Goal: Task Accomplishment & Management: Complete application form

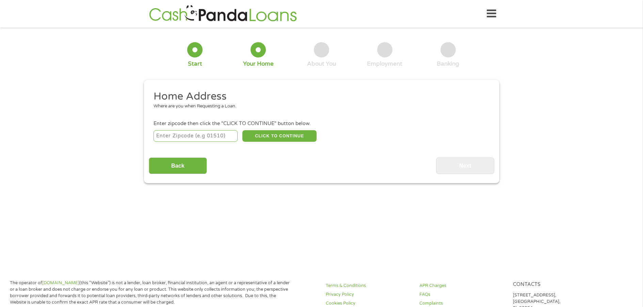
click at [168, 137] on input "number" at bounding box center [195, 136] width 84 height 12
type input "37066"
click at [277, 135] on button "CLICK TO CONTINUE" at bounding box center [279, 136] width 74 height 12
type input "37066"
type input "Gallatin"
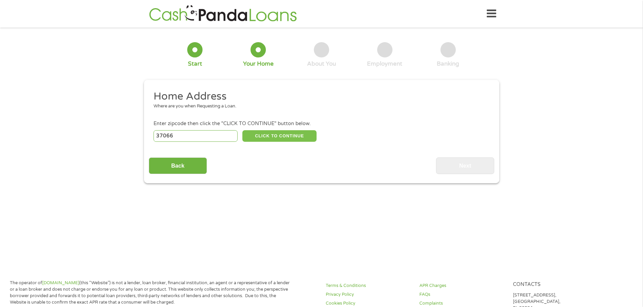
select select "[US_STATE]"
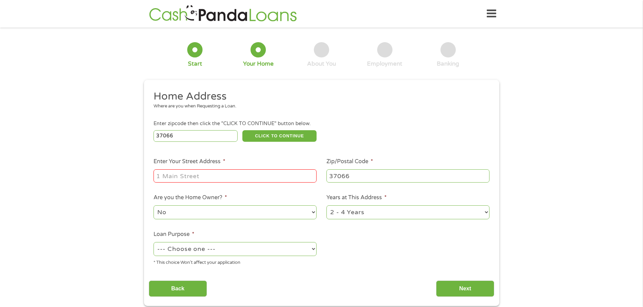
click at [181, 176] on input "Enter Your Street Address *" at bounding box center [234, 175] width 163 height 13
type input "[STREET_ADDRESS][PERSON_NAME]"
select select "no"
click at [315, 251] on select "--- Choose one --- Pay Bills Debt Consolidation Home Improvement Major Purchase…" at bounding box center [234, 249] width 163 height 14
select select "shorttermcash"
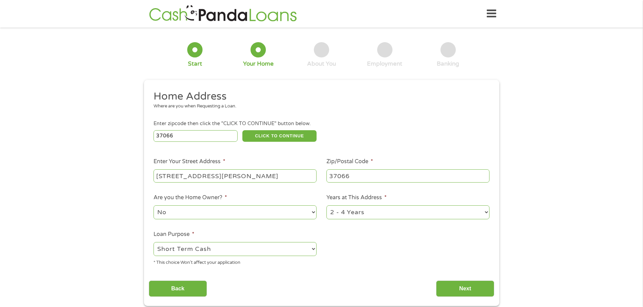
click at [153, 242] on select "--- Choose one --- Pay Bills Debt Consolidation Home Improvement Major Purchase…" at bounding box center [234, 249] width 163 height 14
click at [458, 289] on input "Next" at bounding box center [465, 289] width 58 height 17
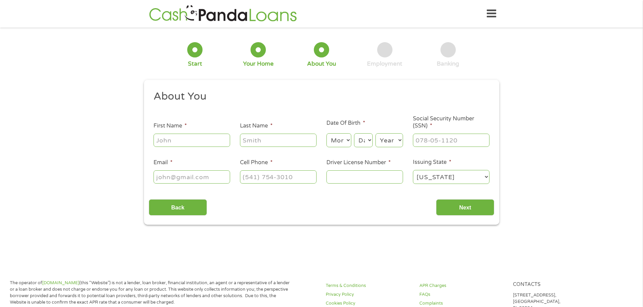
scroll to position [3, 3]
click at [175, 141] on input "First Name *" at bounding box center [191, 140] width 77 height 13
type input "[PERSON_NAME]"
select select "11"
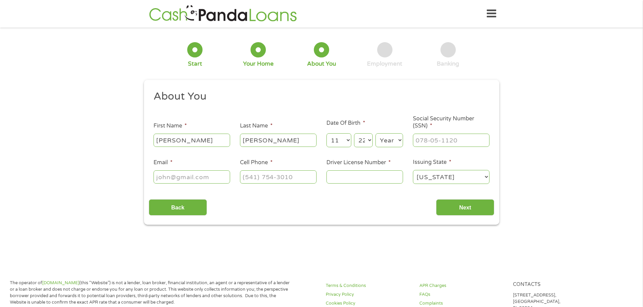
select select "23"
select select "1962"
type input "338-60-7958"
type input "[EMAIL_ADDRESS][DOMAIN_NAME]"
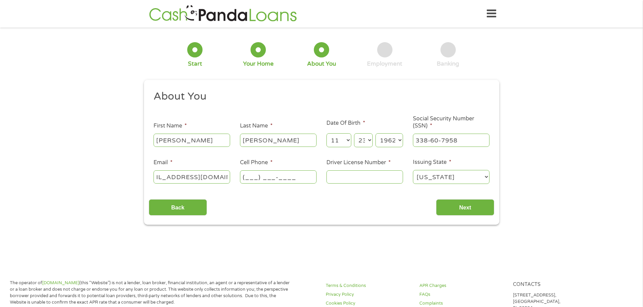
scroll to position [0, 0]
type input "[PHONE_NUMBER]"
type input "115249363"
click at [465, 207] on input "Next" at bounding box center [465, 207] width 58 height 17
click at [455, 206] on input "Next" at bounding box center [465, 207] width 58 height 17
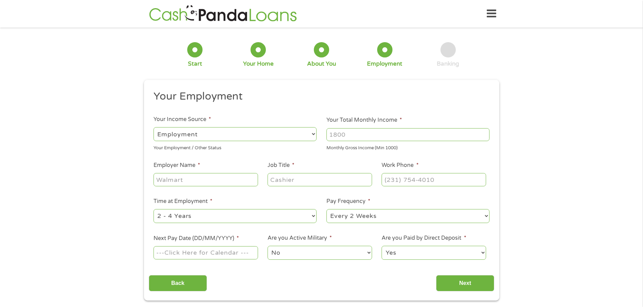
scroll to position [3, 3]
click at [347, 135] on input "Your Total Monthly Income *" at bounding box center [407, 134] width 163 height 13
click at [164, 181] on input "Employer Name *" at bounding box center [205, 179] width 104 height 13
type input "Heritage Medical Associates"
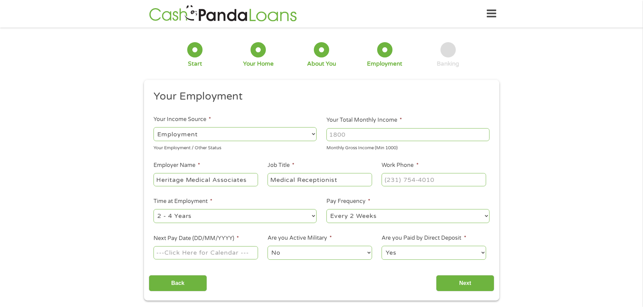
type input "Medical Receptionist"
type input "(615) ___-____"
click at [166, 252] on input "Next Pay Date (DD/MM/YYYY) *" at bounding box center [205, 252] width 104 height 13
type input "[DATE]"
click at [349, 135] on input "Your Total Monthly Income *" at bounding box center [407, 134] width 163 height 13
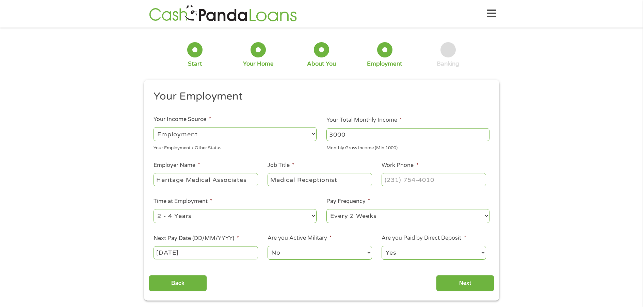
type input "3000"
click at [442, 183] on input "(___) ___-____" at bounding box center [433, 179] width 104 height 13
type input "[PHONE_NUMBER]"
click at [177, 255] on input "[DATE]" at bounding box center [205, 252] width 104 height 13
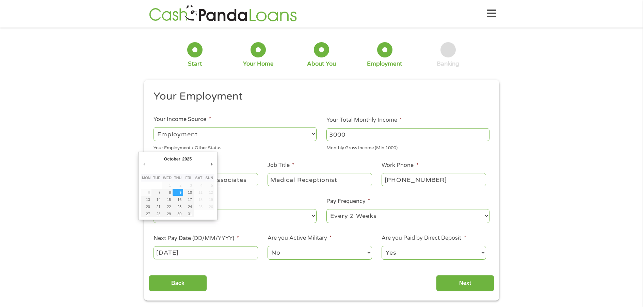
click at [174, 253] on input "[DATE]" at bounding box center [205, 252] width 104 height 13
click at [235, 273] on div "Back Next" at bounding box center [321, 280] width 345 height 21
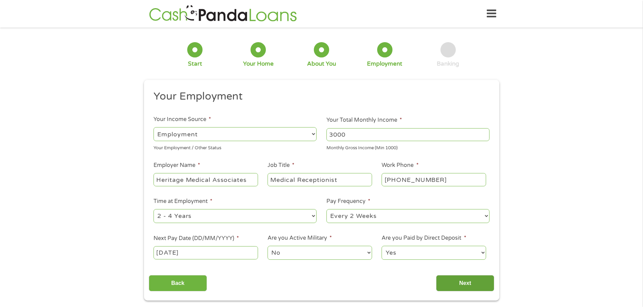
click at [461, 281] on input "Next" at bounding box center [465, 283] width 58 height 17
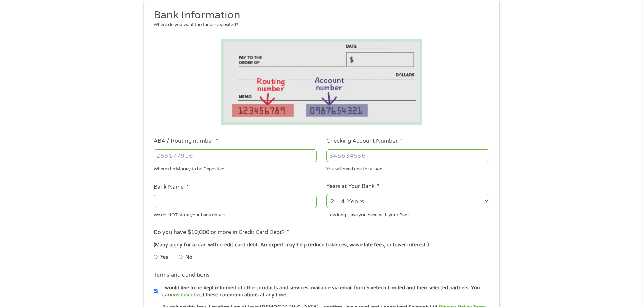
scroll to position [102, 0]
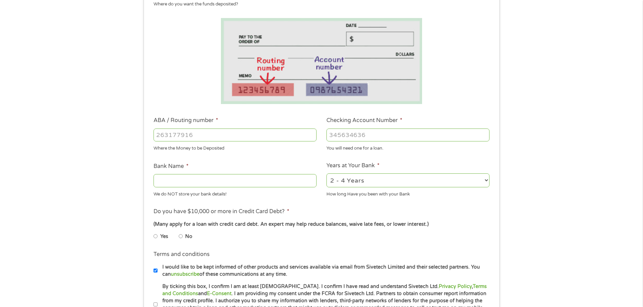
click at [180, 238] on input "No" at bounding box center [181, 236] width 4 height 11
radio input "true"
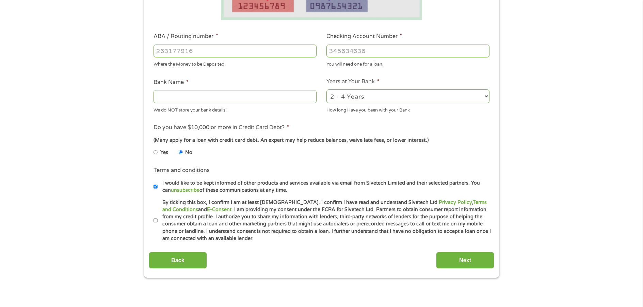
scroll to position [204, 0]
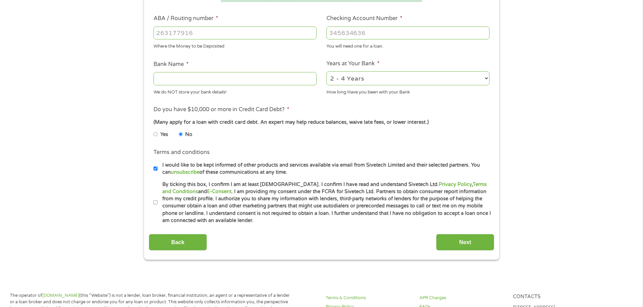
click at [154, 203] on input "By ticking this box, I confirm I am at least [DEMOGRAPHIC_DATA]. I confirm I ha…" at bounding box center [155, 202] width 4 height 11
checkbox input "true"
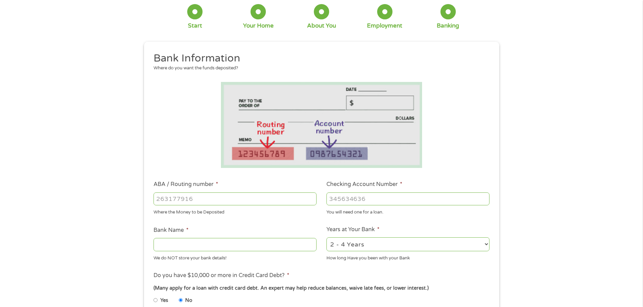
scroll to position [34, 0]
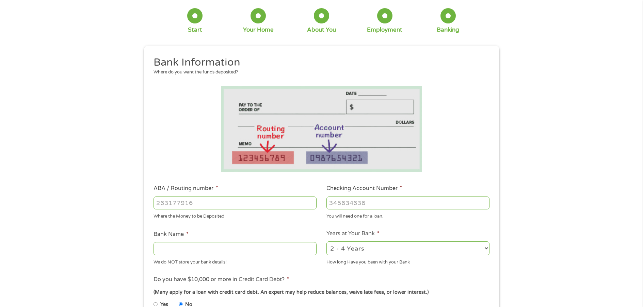
click at [166, 251] on input "Bank Name *" at bounding box center [234, 248] width 163 height 13
type input "Truist"
click at [164, 203] on input "ABA / Routing number *" at bounding box center [234, 203] width 163 height 13
type input "064208165"
type input "BRANCH BANKING AND TRUST CO"
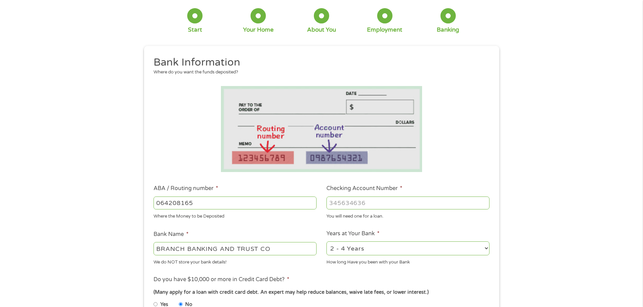
type input "064208165"
click at [342, 205] on input "Checking Account Number *" at bounding box center [407, 203] width 163 height 13
click at [484, 206] on input "-1" at bounding box center [407, 203] width 163 height 13
click at [484, 200] on input "0" at bounding box center [407, 203] width 163 height 13
drag, startPoint x: 337, startPoint y: 204, endPoint x: 319, endPoint y: 202, distance: 18.1
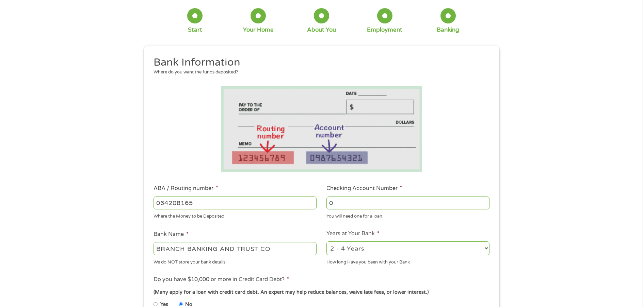
click at [319, 202] on ul "Bank Information Where do you want the funds deposited? ABA / Routing number * …" at bounding box center [321, 225] width 345 height 339
type input "4430002993553"
click at [523, 243] on div "1 Start 2 Your Home 3 About You 4 Employment 5 Banking 6 This field is hidden w…" at bounding box center [321, 213] width 643 height 431
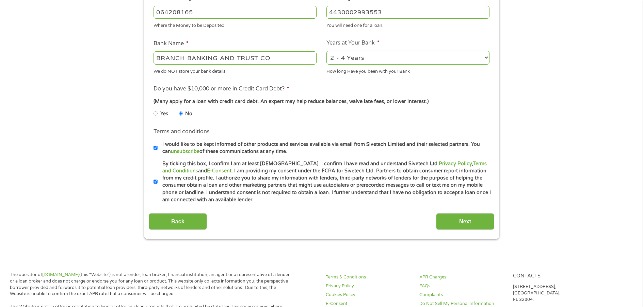
scroll to position [238, 0]
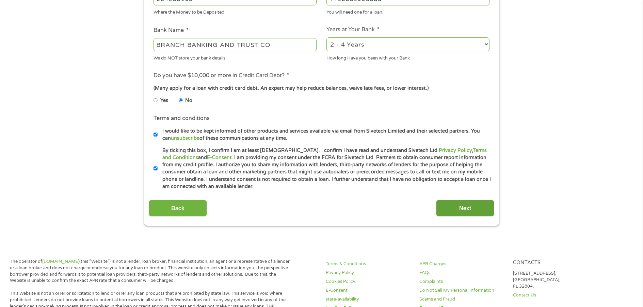
click at [458, 209] on input "Next" at bounding box center [465, 208] width 58 height 17
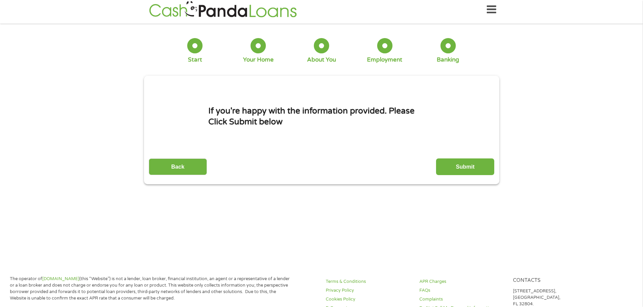
scroll to position [0, 0]
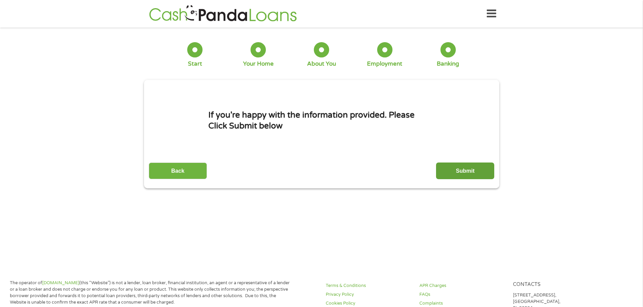
click at [463, 171] on input "Submit" at bounding box center [465, 171] width 58 height 17
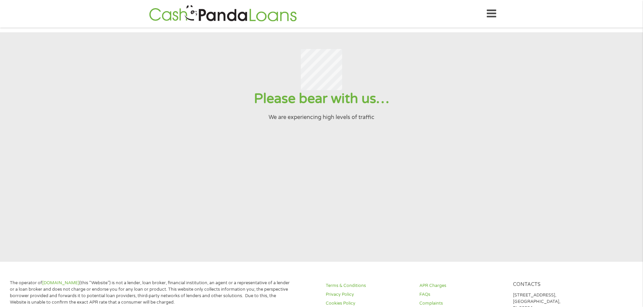
click at [436, 163] on input "Submit" at bounding box center [465, 171] width 58 height 17
